Goal: Navigation & Orientation: Find specific page/section

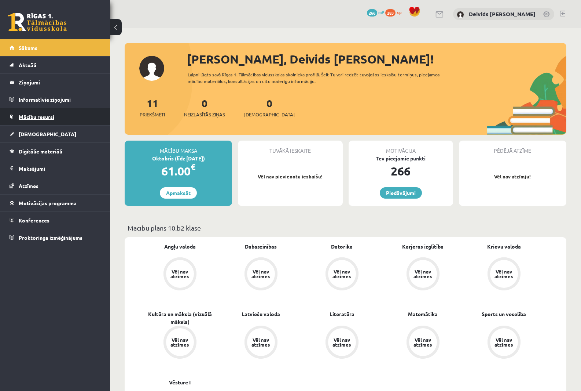
click at [54, 117] on span "Mācību resursi" at bounding box center [37, 116] width 36 height 7
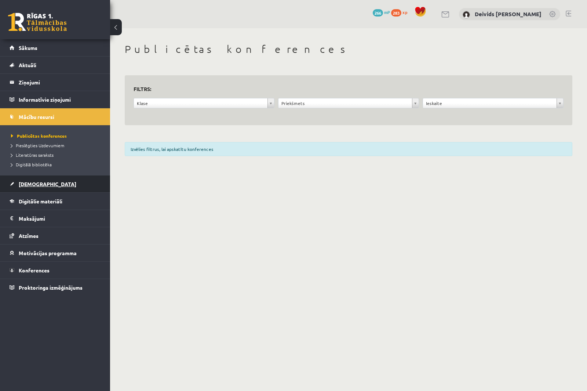
click at [41, 188] on link "[DEMOGRAPHIC_DATA]" at bounding box center [55, 183] width 91 height 17
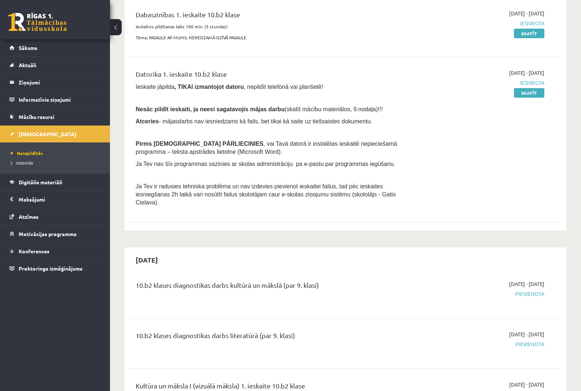
scroll to position [183, 0]
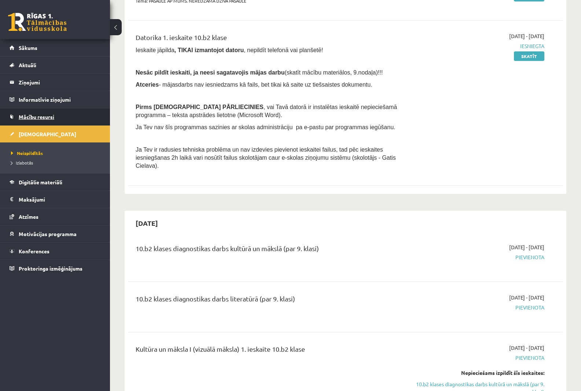
click at [36, 114] on span "Mācību resursi" at bounding box center [37, 116] width 36 height 7
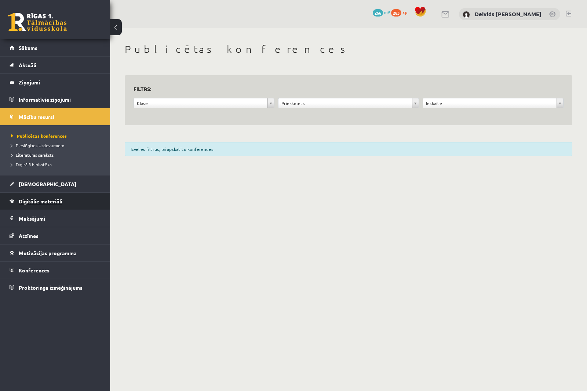
click at [61, 201] on span "Digitālie materiāli" at bounding box center [41, 201] width 44 height 7
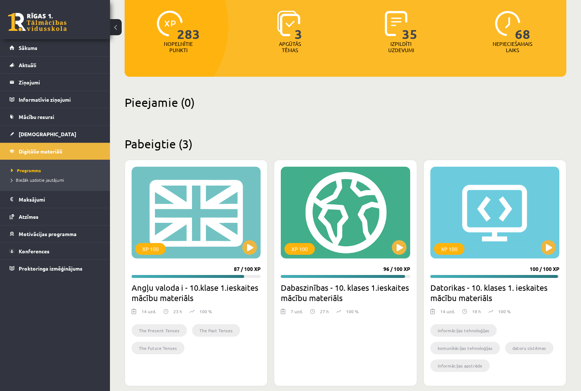
scroll to position [101, 0]
